Goal: Transaction & Acquisition: Purchase product/service

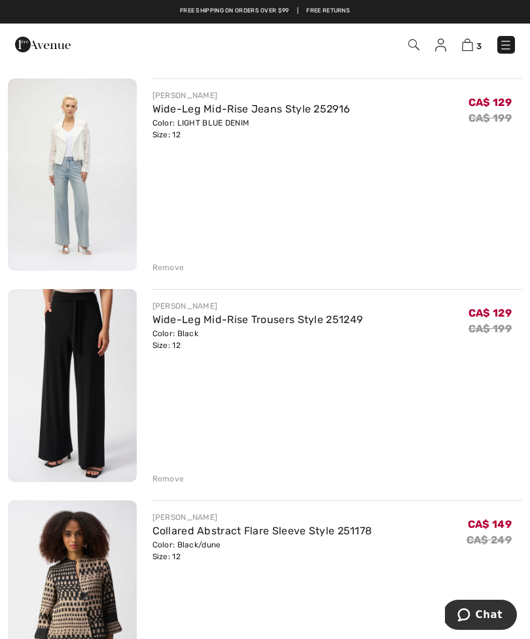
scroll to position [114, 0]
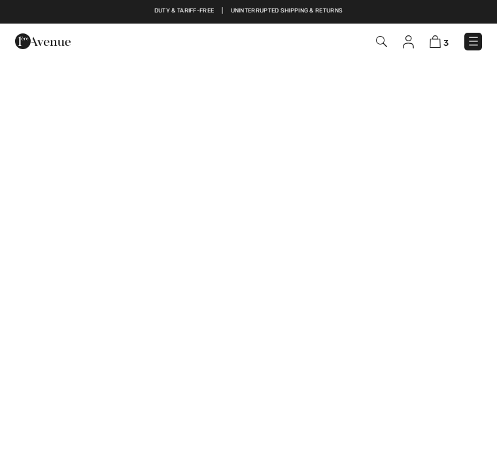
checkbox input "true"
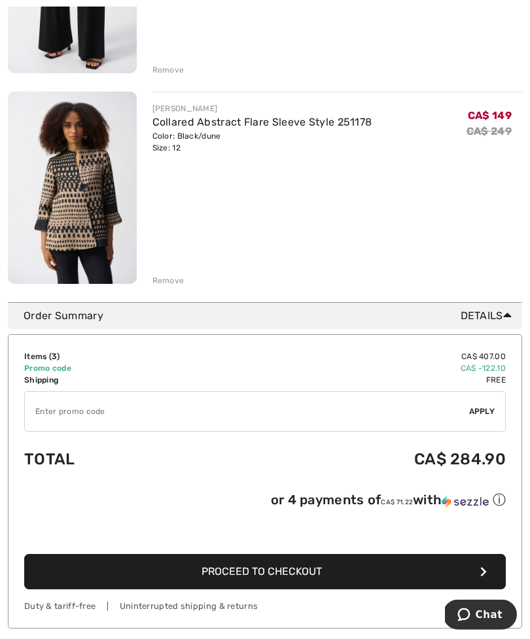
scroll to position [524, 0]
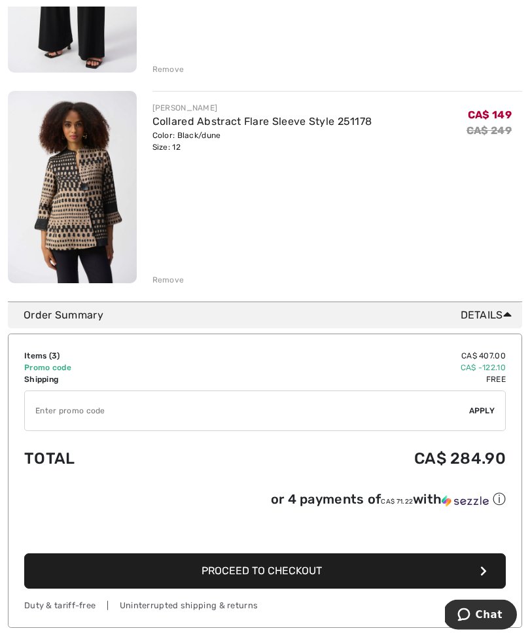
click at [59, 369] on td "Promo code" at bounding box center [109, 369] width 171 height 12
click at [71, 365] on td "Promo code" at bounding box center [109, 369] width 171 height 12
click at [79, 313] on div "Order Summary Details" at bounding box center [270, 316] width 493 height 16
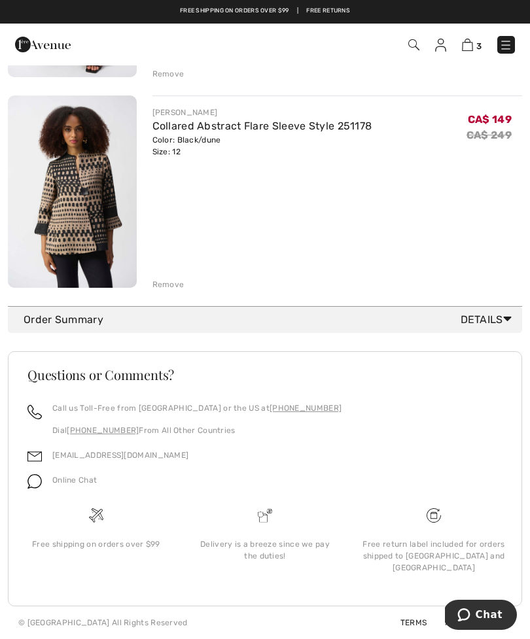
scroll to position [466, 0]
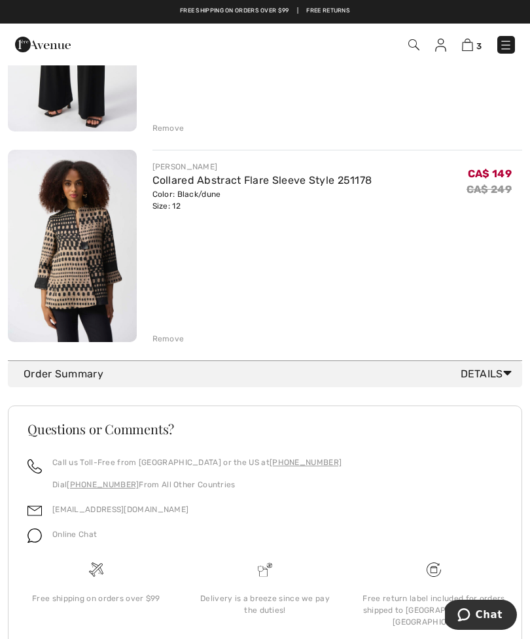
click at [411, 480] on div "Call us Toll-Free from Canada or the US at +1 (888) 605-5525 Dial +1 (514) 225-…" at bounding box center [264, 479] width 475 height 45
click at [507, 373] on icon at bounding box center [507, 373] width 9 height 14
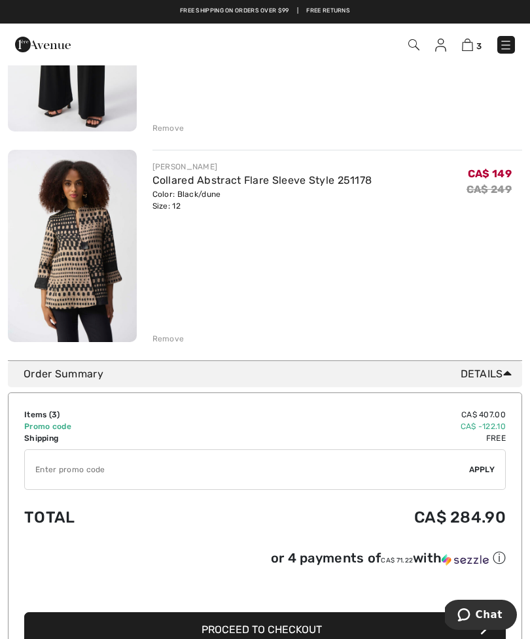
click at [74, 465] on input "TEXT" at bounding box center [247, 469] width 444 height 39
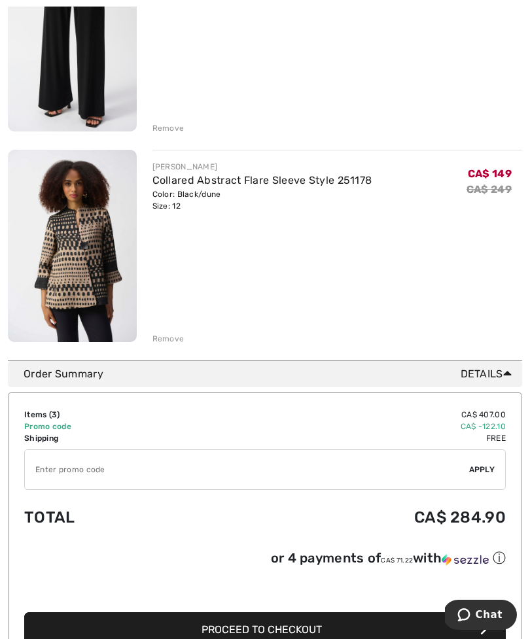
scroll to position [490, 0]
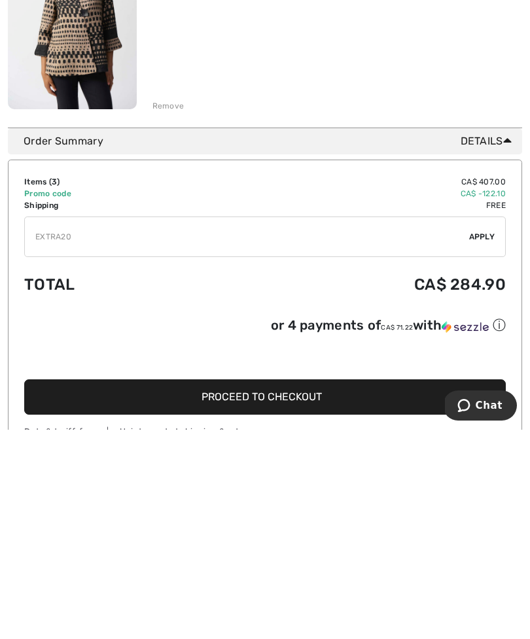
click at [484, 440] on span "Apply" at bounding box center [482, 446] width 26 height 12
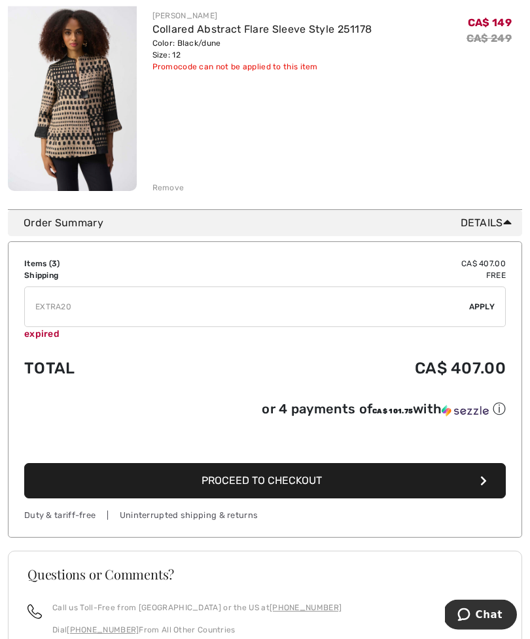
scroll to position [617, 0]
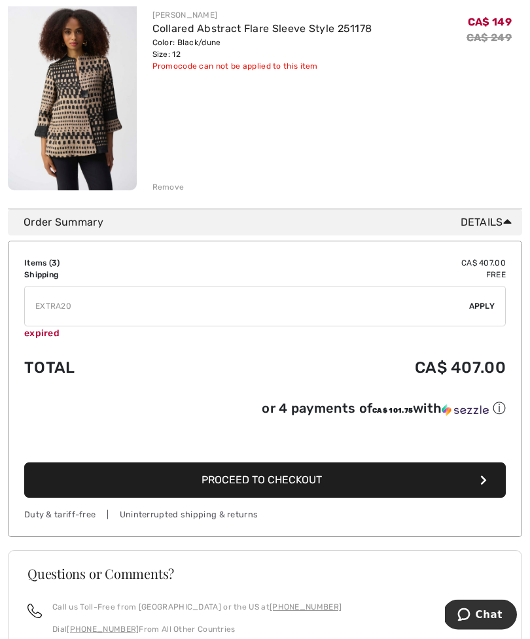
click at [46, 325] on input "TEXT" at bounding box center [247, 306] width 444 height 39
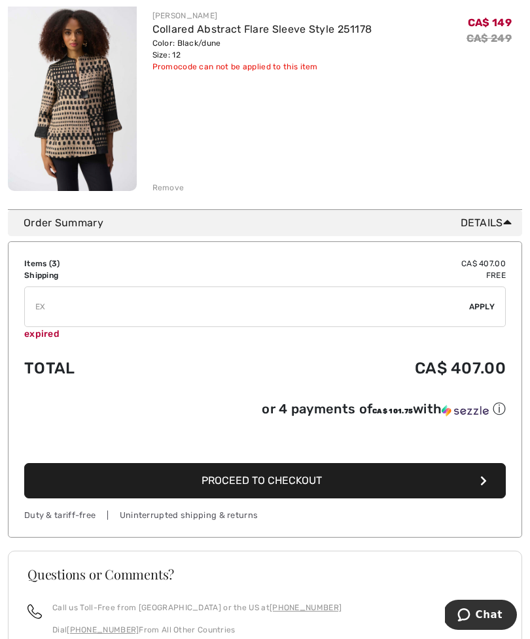
type input "E"
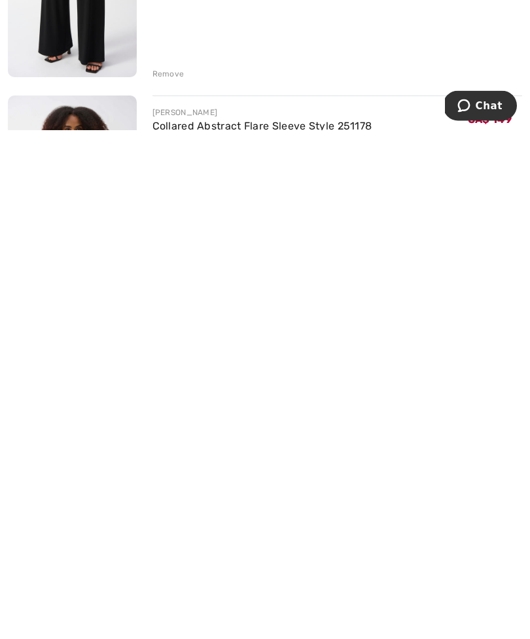
scroll to position [0, 0]
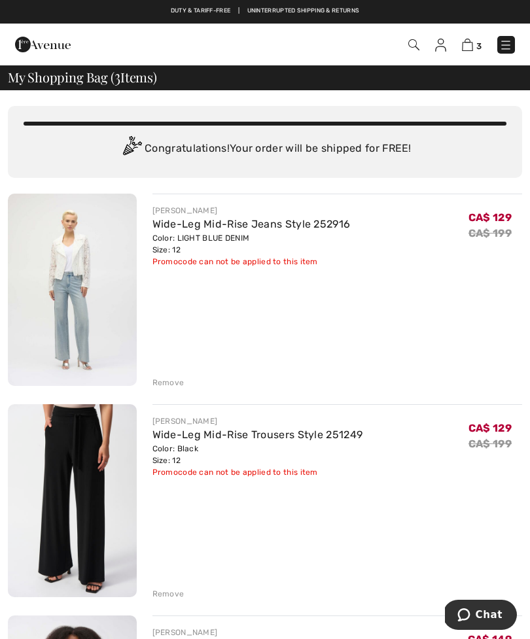
click at [506, 48] on img at bounding box center [505, 45] width 13 height 13
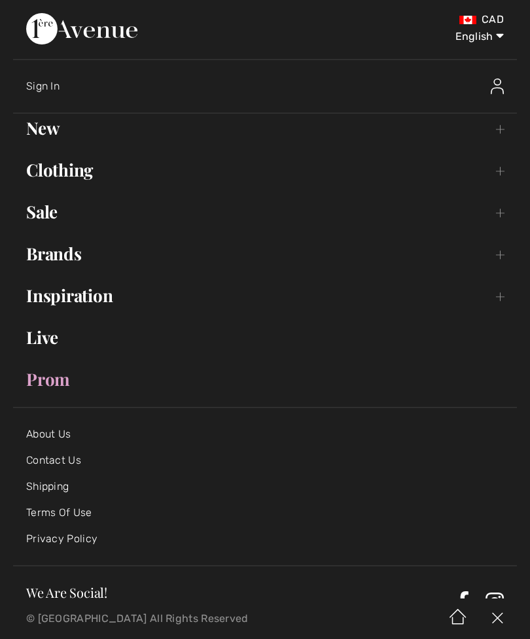
click at [52, 378] on link "Prom" at bounding box center [265, 379] width 504 height 29
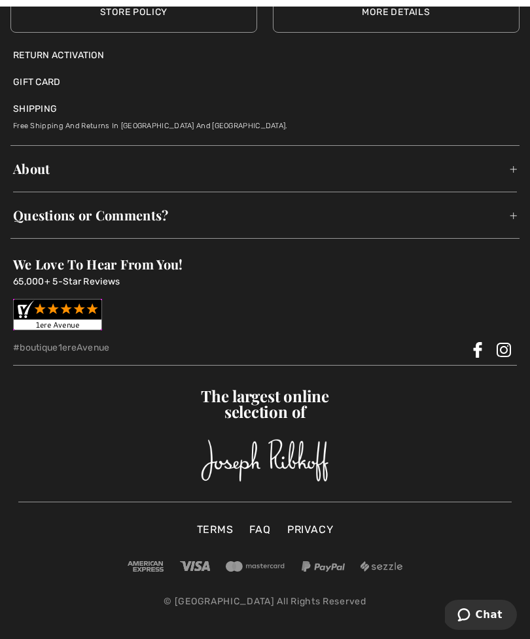
scroll to position [1550, 0]
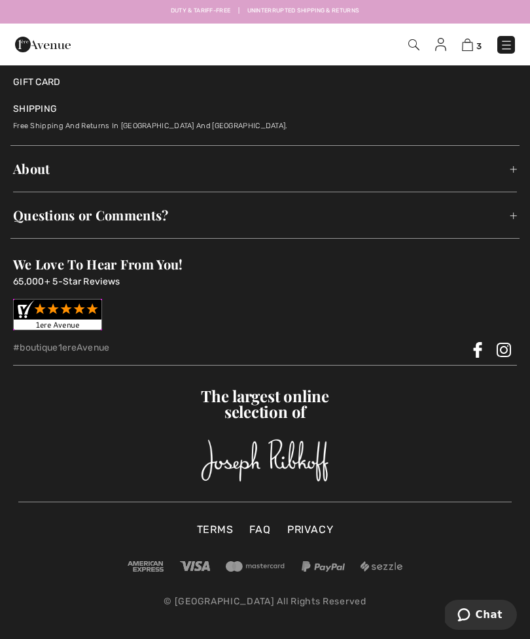
click at [469, 45] on img at bounding box center [467, 45] width 11 height 12
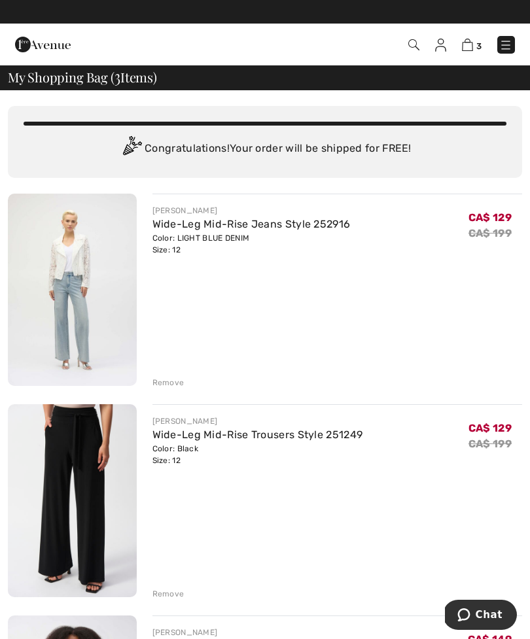
click at [65, 471] on img at bounding box center [72, 500] width 129 height 192
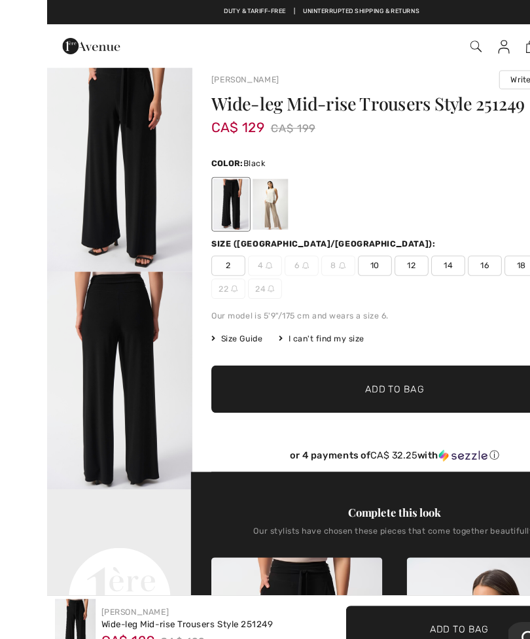
scroll to position [18, 0]
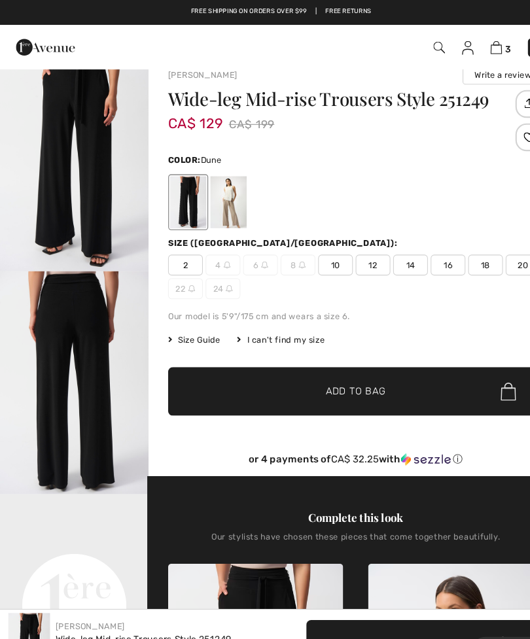
click at [221, 191] on div at bounding box center [215, 190] width 34 height 49
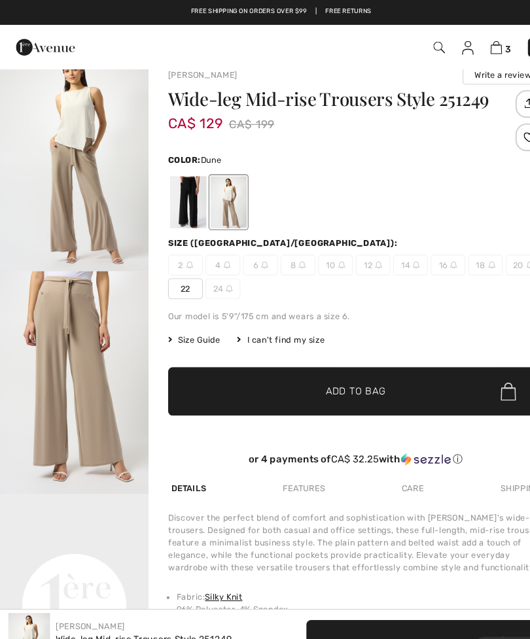
click at [219, 200] on div at bounding box center [215, 190] width 34 height 49
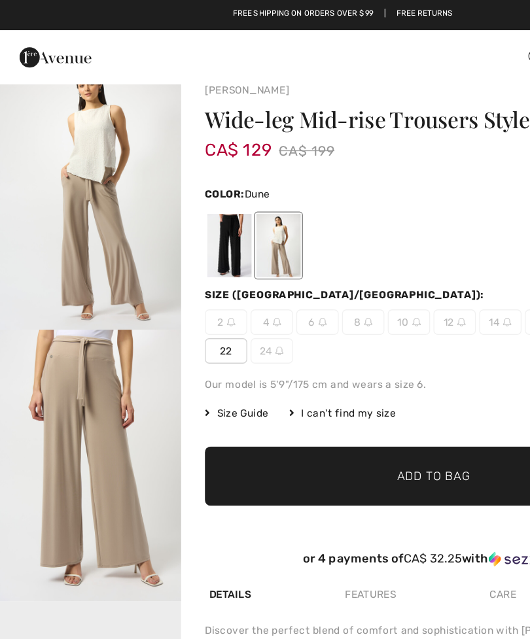
scroll to position [0, 0]
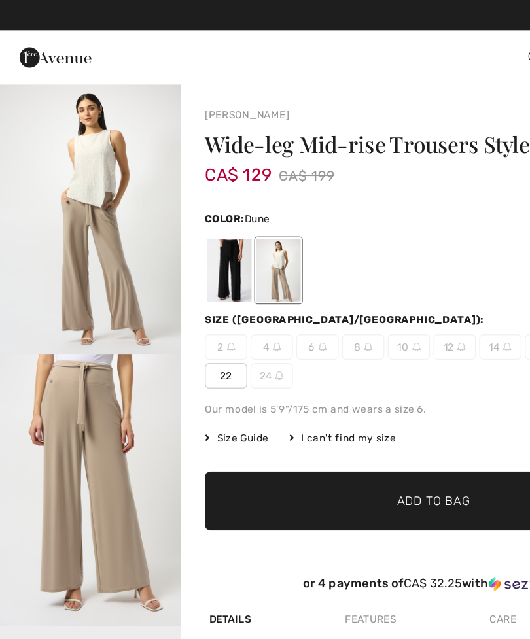
click at [179, 213] on div at bounding box center [177, 209] width 34 height 49
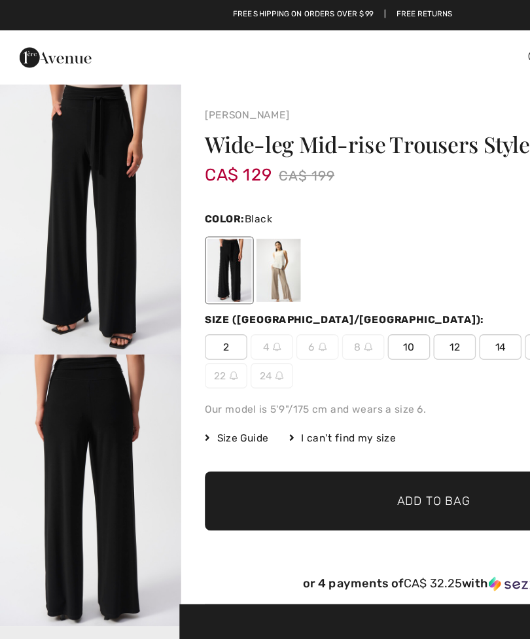
click at [408, 247] on div "Size (CA/US):" at bounding box center [334, 247] width 353 height 12
click at [219, 215] on div at bounding box center [215, 209] width 34 height 49
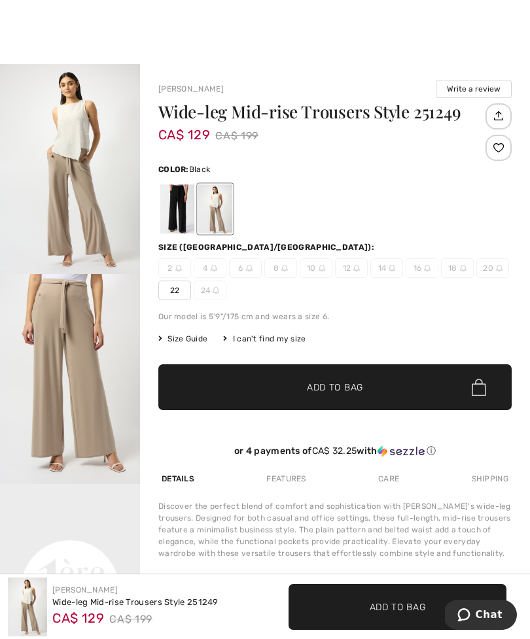
click at [176, 204] on div at bounding box center [177, 209] width 34 height 49
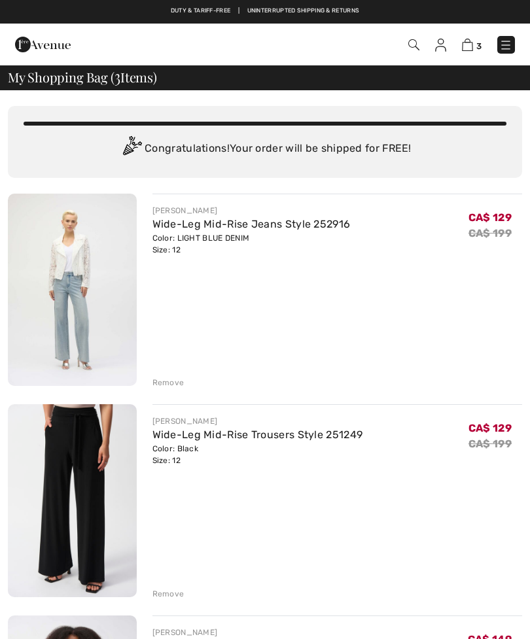
click at [168, 384] on div "Remove" at bounding box center [168, 383] width 32 height 12
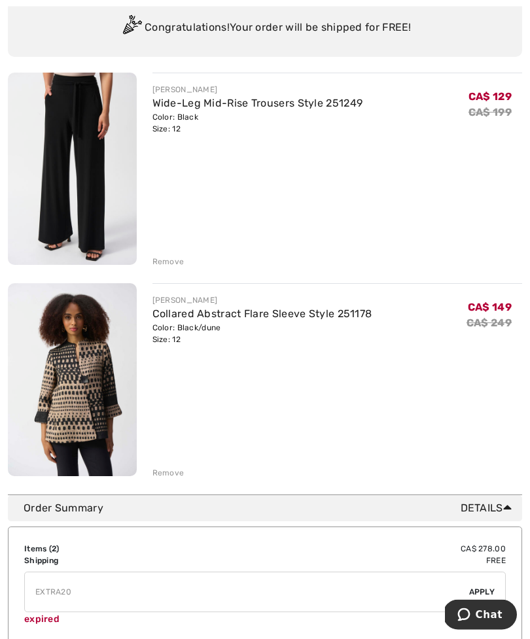
scroll to position [120, 0]
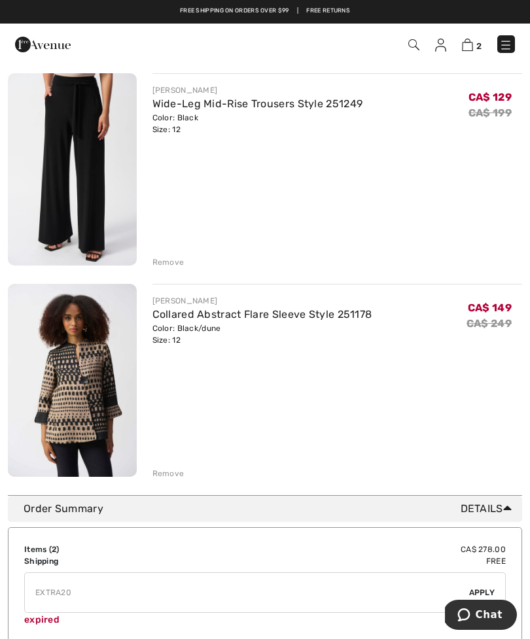
click at [165, 480] on div "You are only CA$ 0.00 away from FREE SHIPPING! Continue Shopping > Congratulati…" at bounding box center [265, 233] width 514 height 526
click at [160, 478] on div "Remove" at bounding box center [168, 474] width 32 height 12
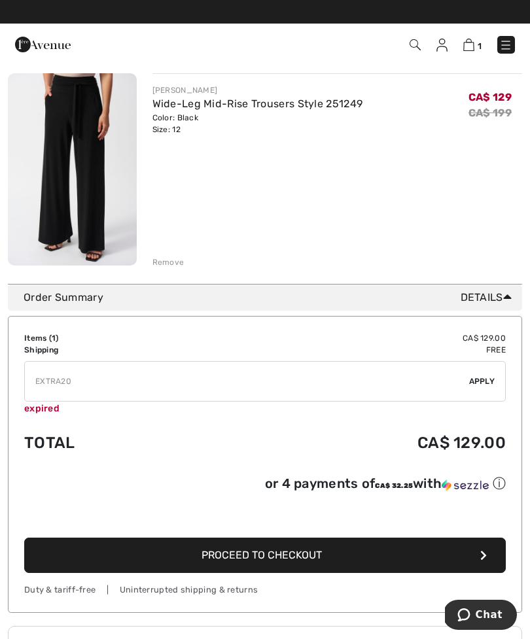
click at [291, 559] on span "Proceed to Checkout" at bounding box center [262, 555] width 120 height 12
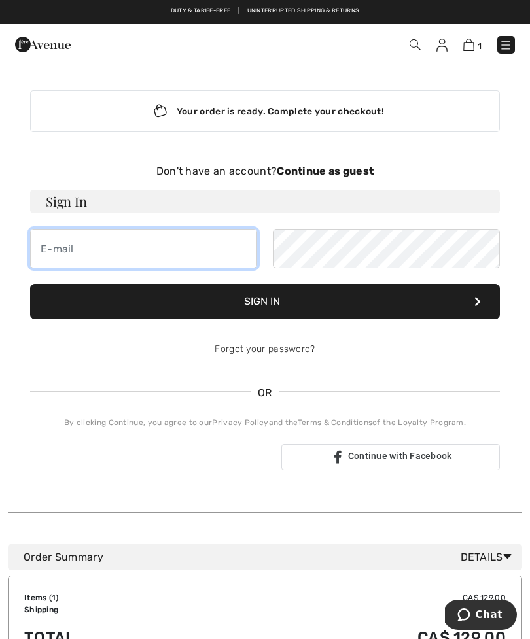
click at [81, 255] on input "email" at bounding box center [143, 248] width 227 height 39
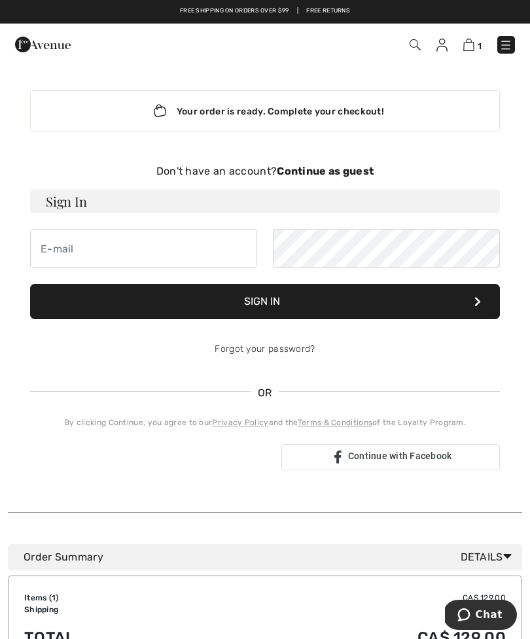
click at [322, 109] on div "Your order is ready. Complete your checkout!" at bounding box center [265, 111] width 470 height 42
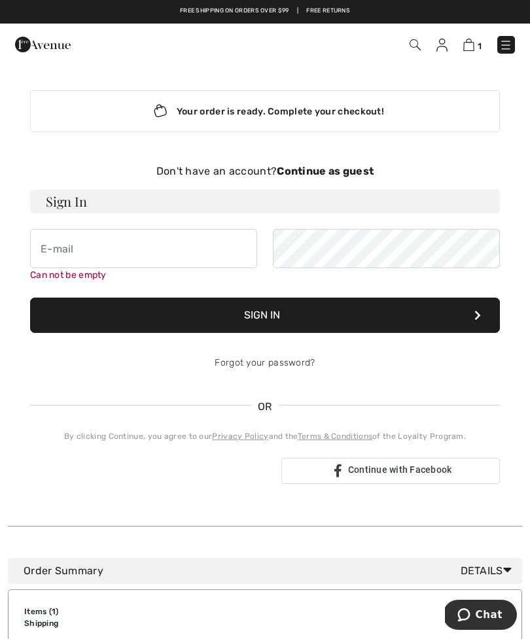
click at [337, 170] on strong "Continue as guest" at bounding box center [325, 171] width 97 height 12
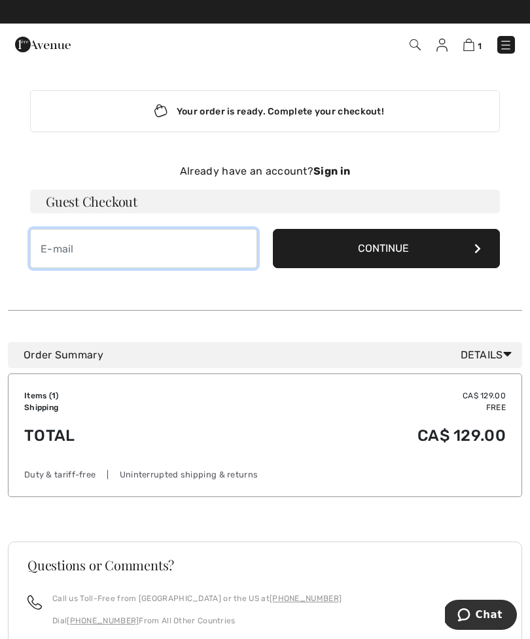
click at [109, 252] on input "email" at bounding box center [143, 248] width 227 height 39
type input "[EMAIL_ADDRESS][DOMAIN_NAME]"
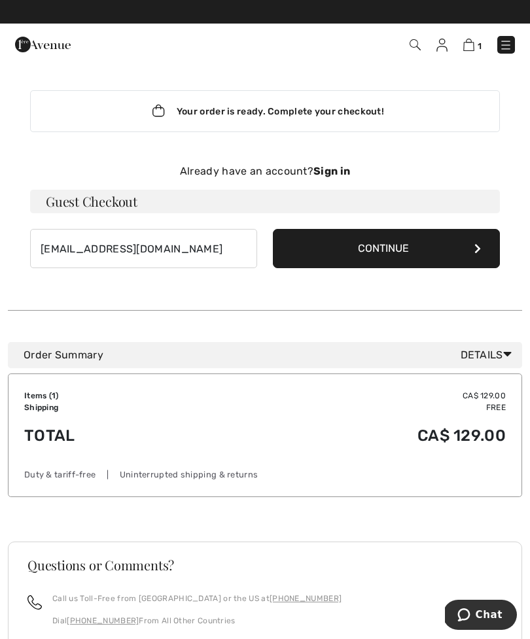
click at [471, 247] on button "Continue" at bounding box center [386, 248] width 227 height 39
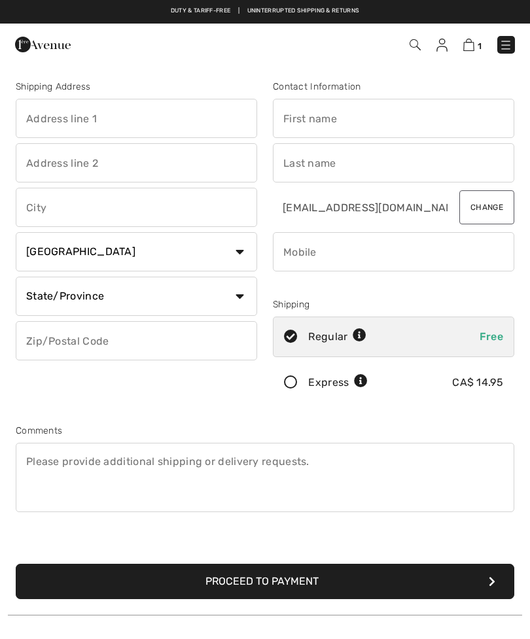
checkbox input "true"
click at [60, 124] on input "text" at bounding box center [136, 118] width 241 height 39
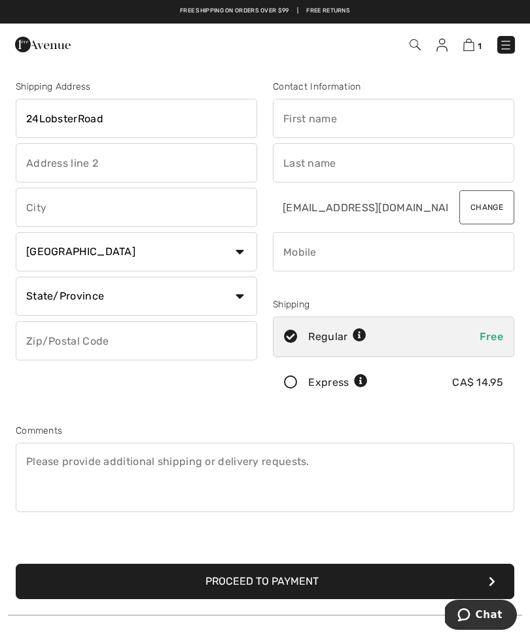
type input "24LobsterRoad"
click at [50, 163] on input "text" at bounding box center [136, 162] width 241 height 39
click at [58, 213] on input "text" at bounding box center [136, 207] width 241 height 39
type input "Souris West"
click at [242, 298] on select "State/Province Alberta British Columbia Manitoba New Brunswick Newfoundland and…" at bounding box center [136, 296] width 241 height 39
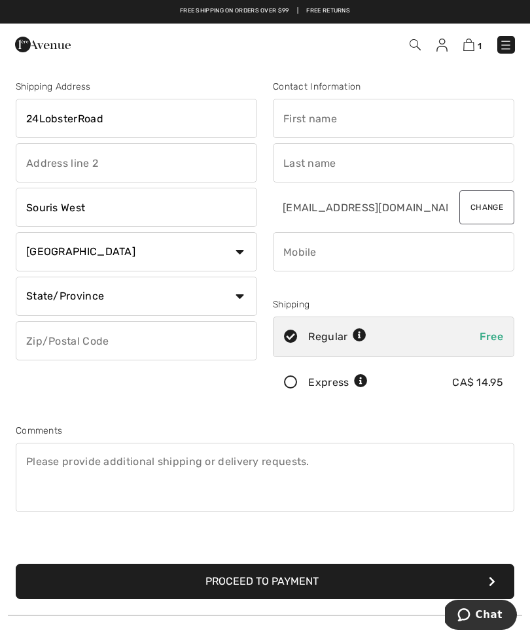
select select "PE"
click at [59, 343] on input "text" at bounding box center [136, 340] width 241 height 39
type input "C0A2B0"
click at [319, 122] on input "text" at bounding box center [393, 118] width 241 height 39
type input "[PERSON_NAME]"
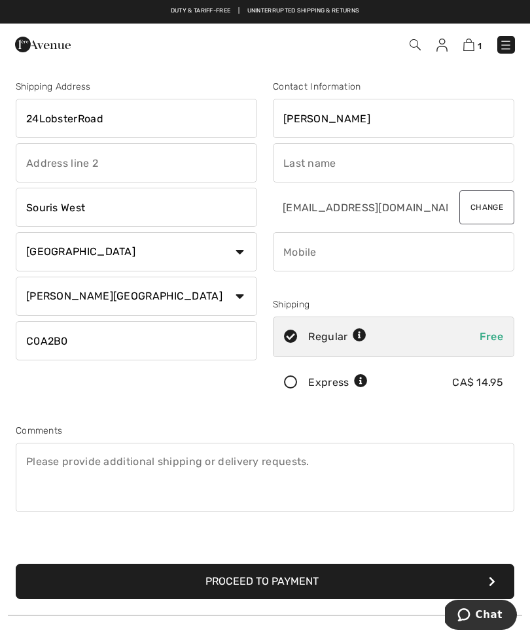
type input "[PERSON_NAME]"
click at [320, 262] on input "phone" at bounding box center [393, 251] width 241 height 39
type input "5064578980"
click at [284, 582] on button "Proceed to Payment" at bounding box center [265, 581] width 499 height 35
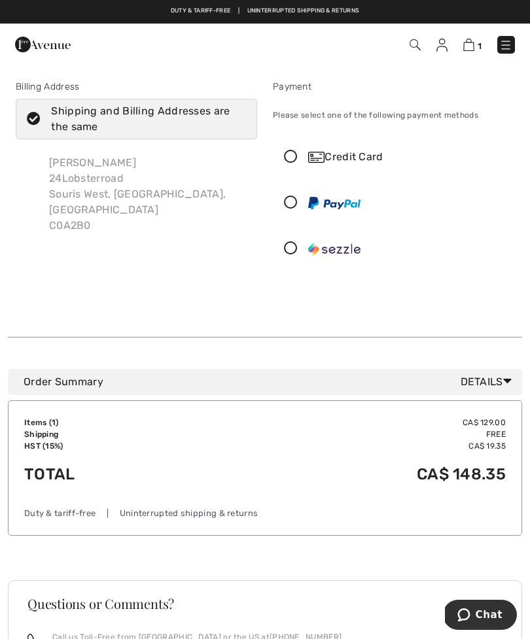
click at [294, 162] on icon at bounding box center [291, 158] width 35 height 14
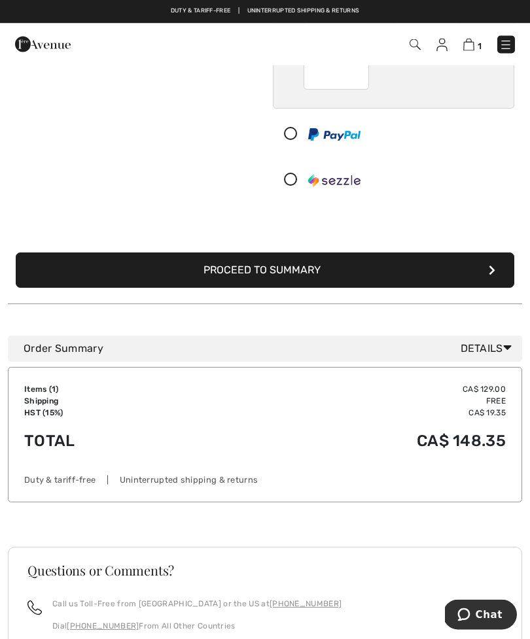
scroll to position [217, 0]
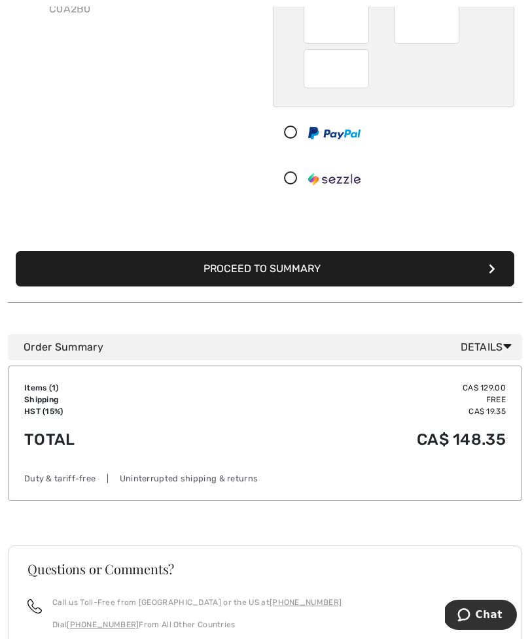
click at [313, 271] on button "Proceed to Summary" at bounding box center [265, 268] width 499 height 35
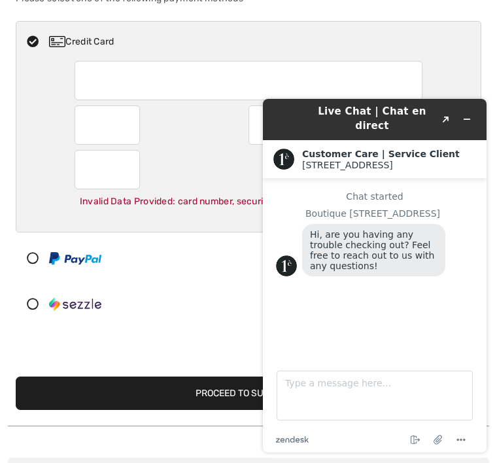
scroll to position [0, 0]
click at [185, 391] on button "Proceed to Summary" at bounding box center [249, 392] width 466 height 33
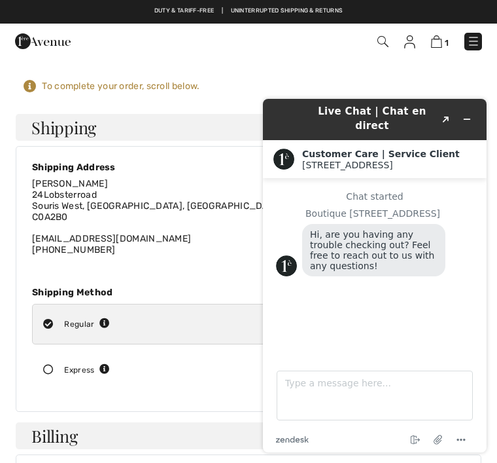
click at [107, 190] on div "[PERSON_NAME] [STREET_ADDRESS] [EMAIL_ADDRESS][DOMAIN_NAME] [PHONE_NUMBER]" at bounding box center [248, 217] width 433 height 77
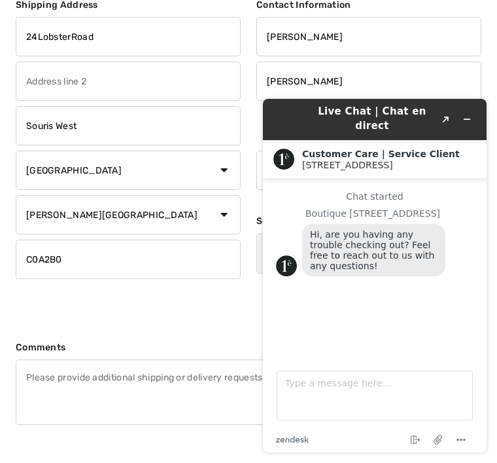
click at [120, 37] on input "24LobsterRoad" at bounding box center [128, 36] width 225 height 39
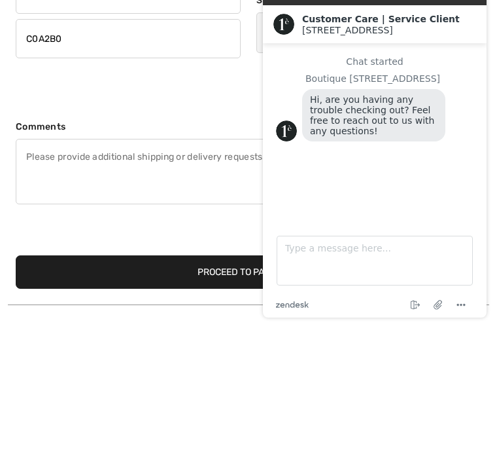
scroll to position [160, 0]
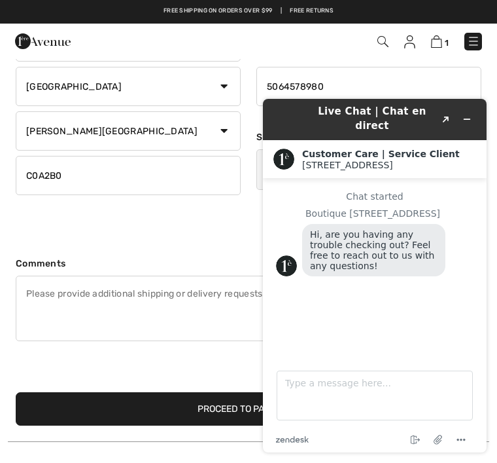
type input "[STREET_ADDRESS]"
click at [300, 115] on div "Live Chat | Chat en direct Created with Sketch." at bounding box center [374, 119] width 205 height 31
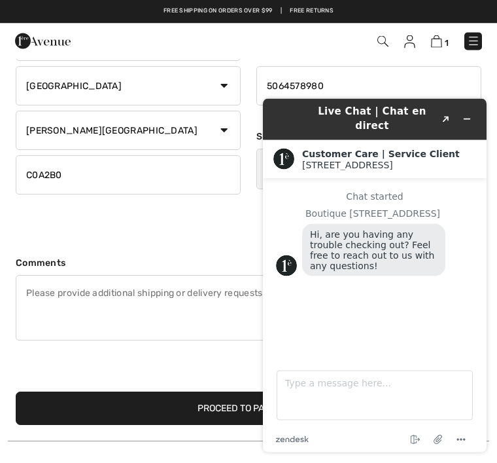
click at [471, 114] on icon "Minimize widget" at bounding box center [467, 118] width 9 height 9
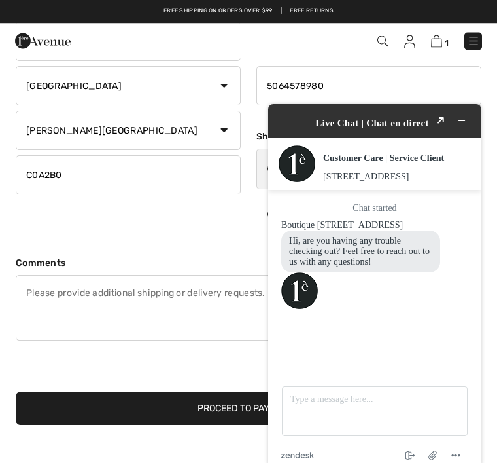
scroll to position [161, 0]
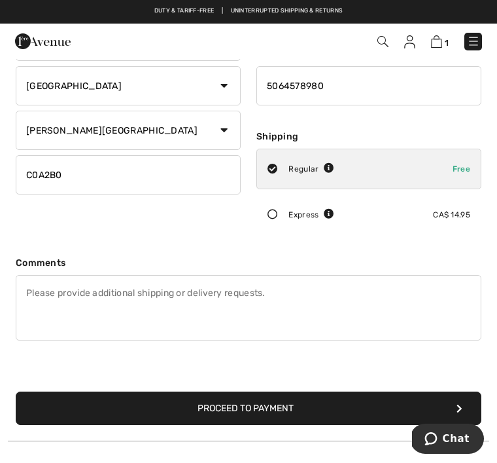
click at [248, 409] on button "Proceed to Payment" at bounding box center [249, 407] width 466 height 33
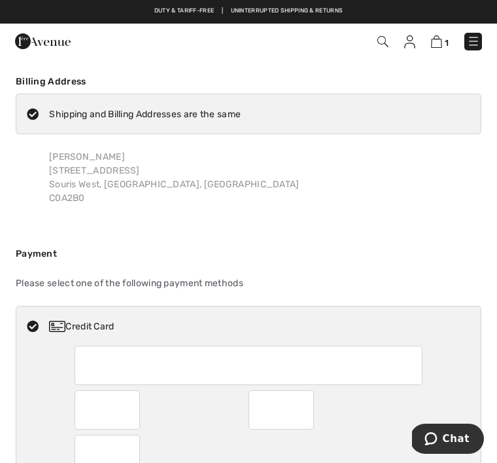
click at [32, 113] on icon at bounding box center [32, 114] width 33 height 12
click at [241, 113] on input "Shipping and Billing Addresses are the same" at bounding box center [245, 113] width 9 height 39
checkbox input "false"
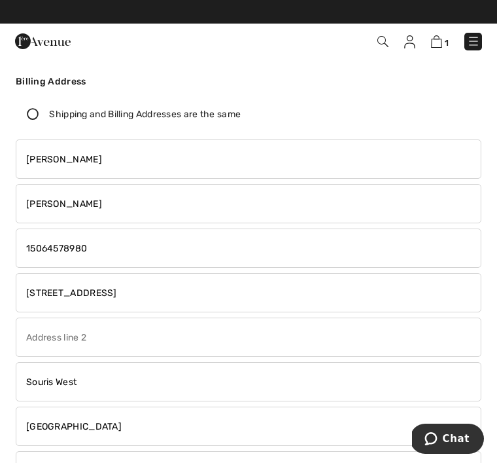
click at [136, 298] on input "[STREET_ADDRESS]" at bounding box center [249, 292] width 466 height 39
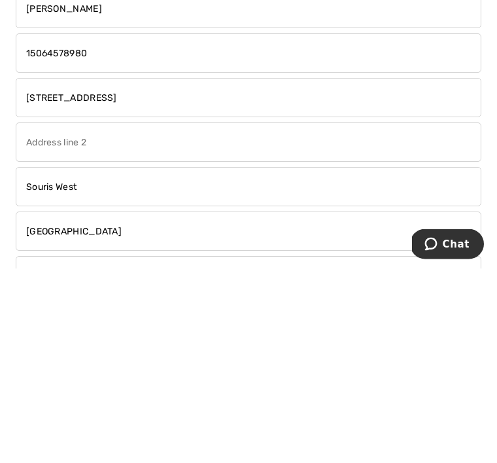
type input "Apt 410"
type input "[STREET_ADDRESS][PERSON_NAME]"
select select "NB"
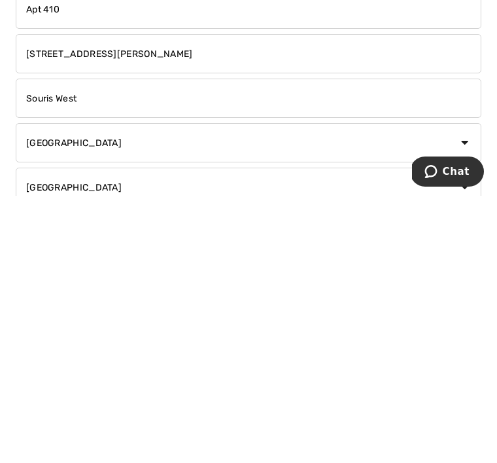
type input "Fredericton"
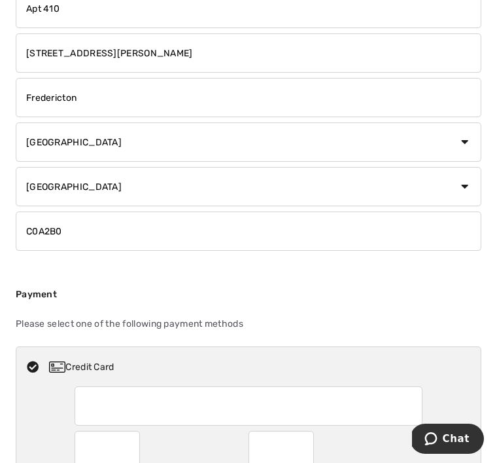
click at [88, 228] on input "C0A2B0" at bounding box center [249, 230] width 466 height 39
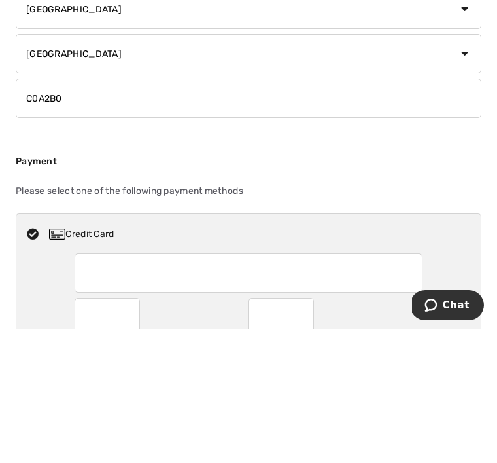
type input "E3A6E3"
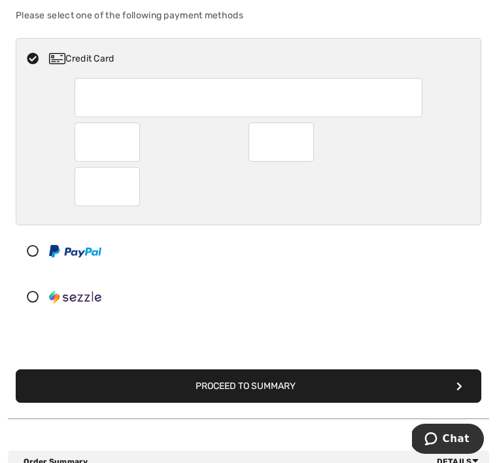
scroll to position [592, 0]
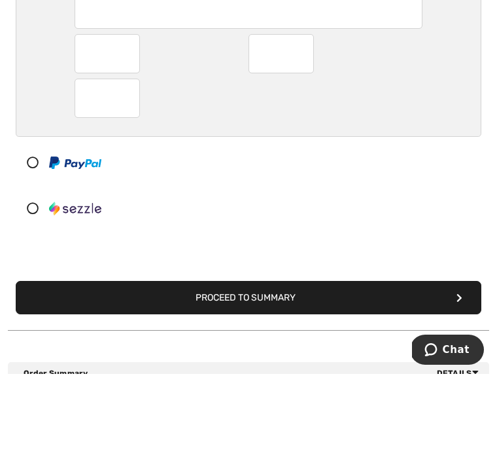
click at [315, 232] on div at bounding box center [243, 251] width 454 height 39
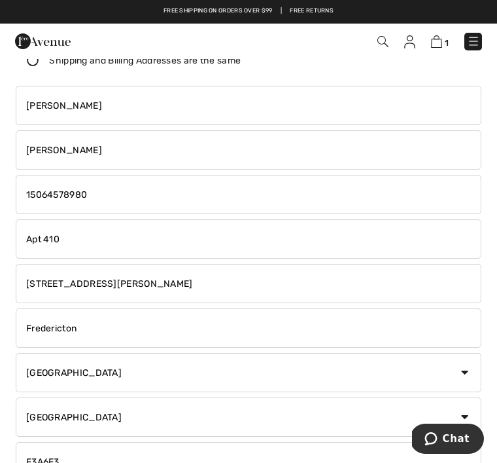
scroll to position [0, 0]
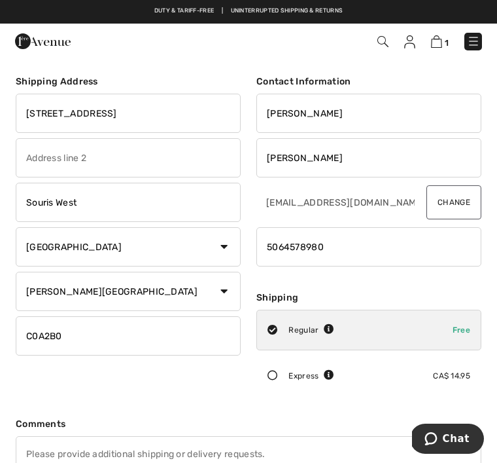
click at [277, 330] on icon at bounding box center [272, 330] width 31 height 10
click at [355, 330] on div "Regular Free" at bounding box center [369, 330] width 225 height 41
radio input "true"
